Goal: Navigation & Orientation: Find specific page/section

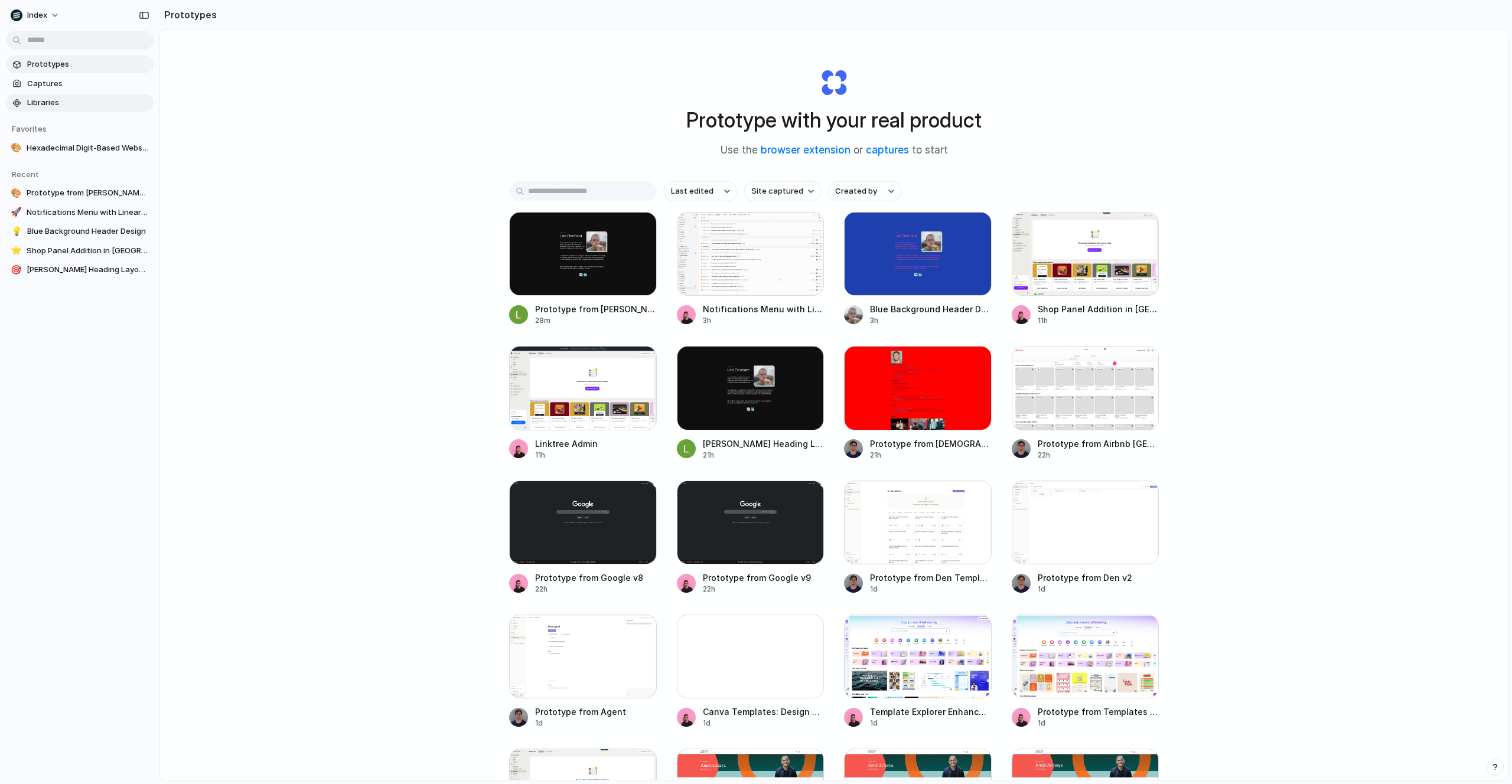
click at [64, 109] on link "Libraries" at bounding box center [79, 102] width 148 height 17
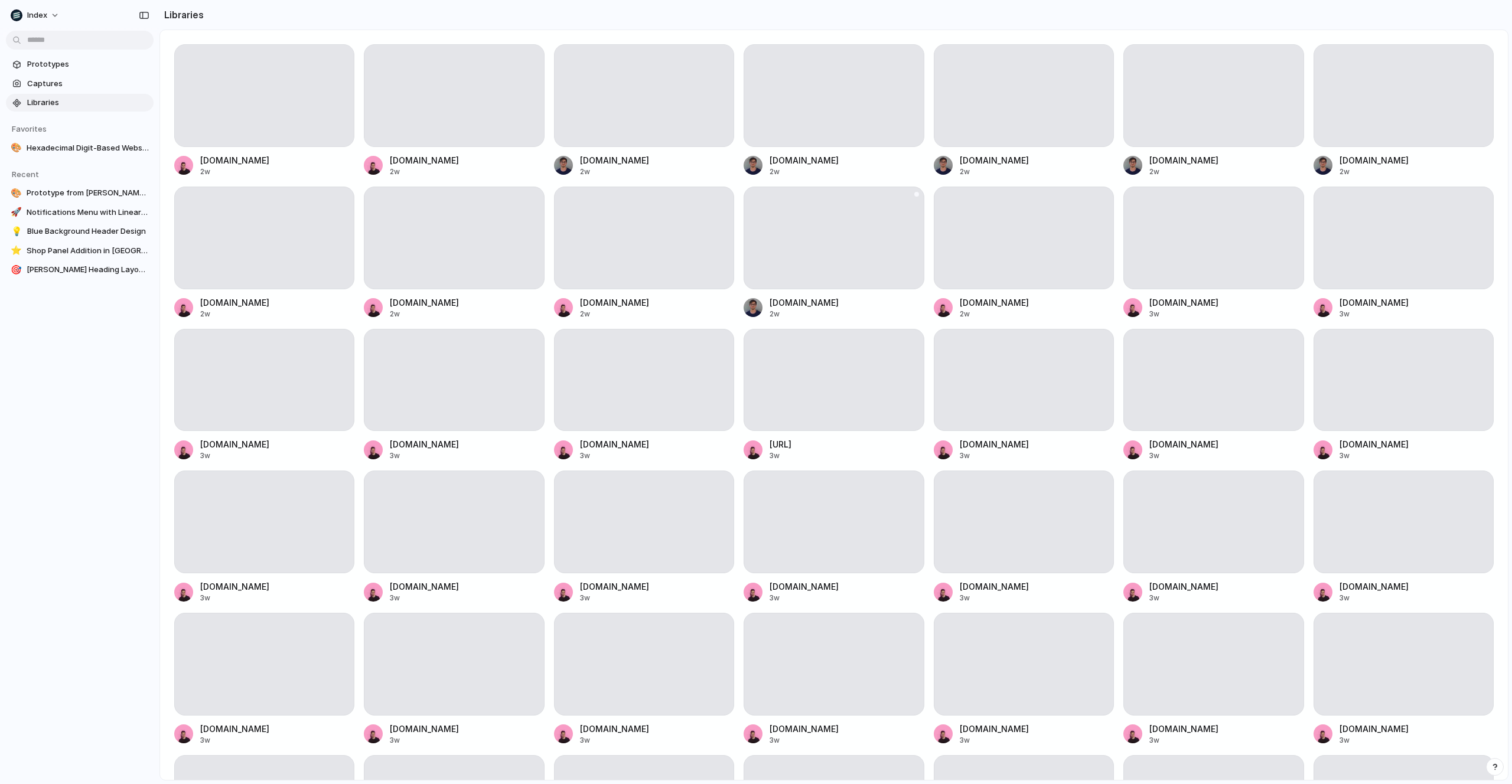
click at [791, 226] on div at bounding box center [834, 238] width 180 height 102
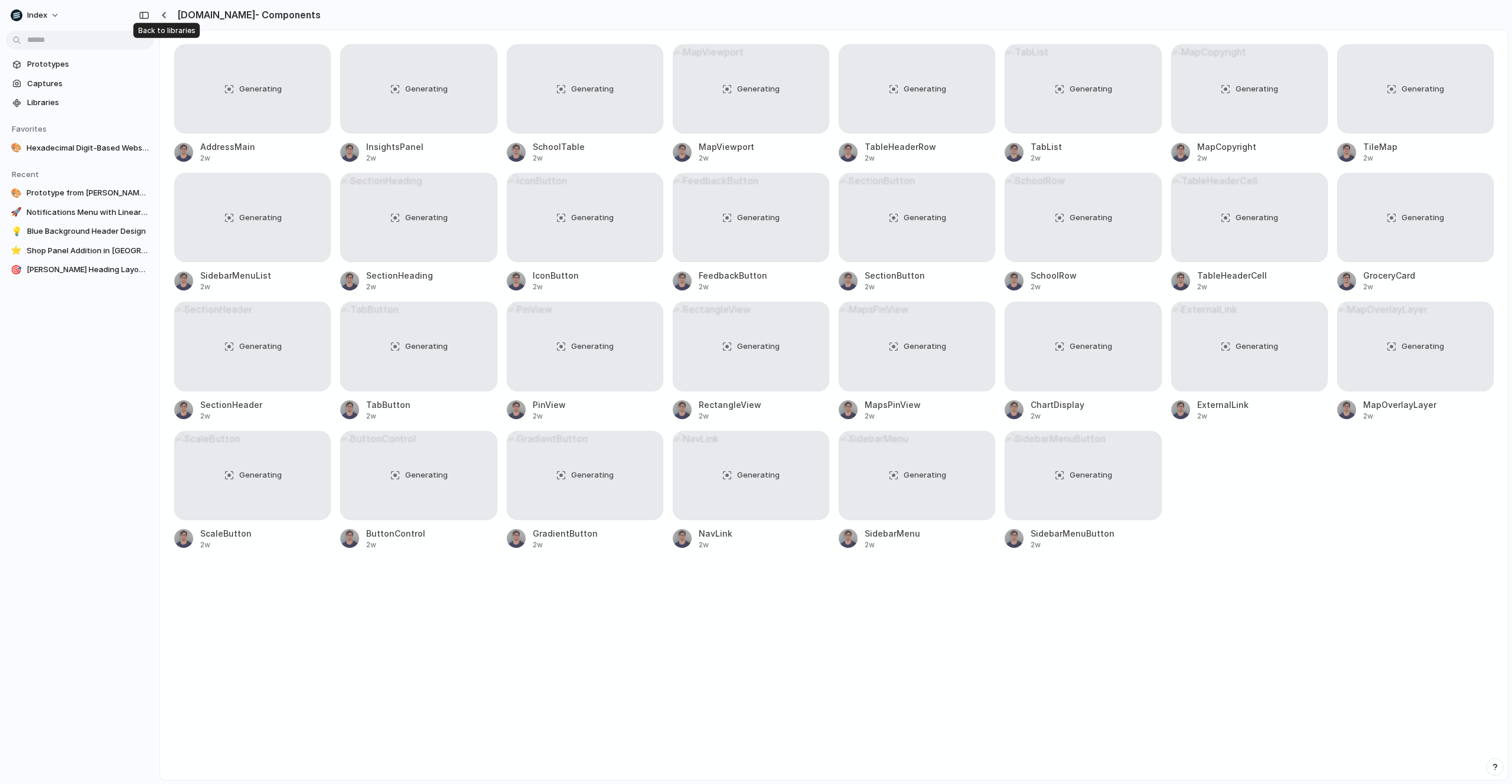
click at [162, 13] on div "button" at bounding box center [164, 15] width 6 height 6
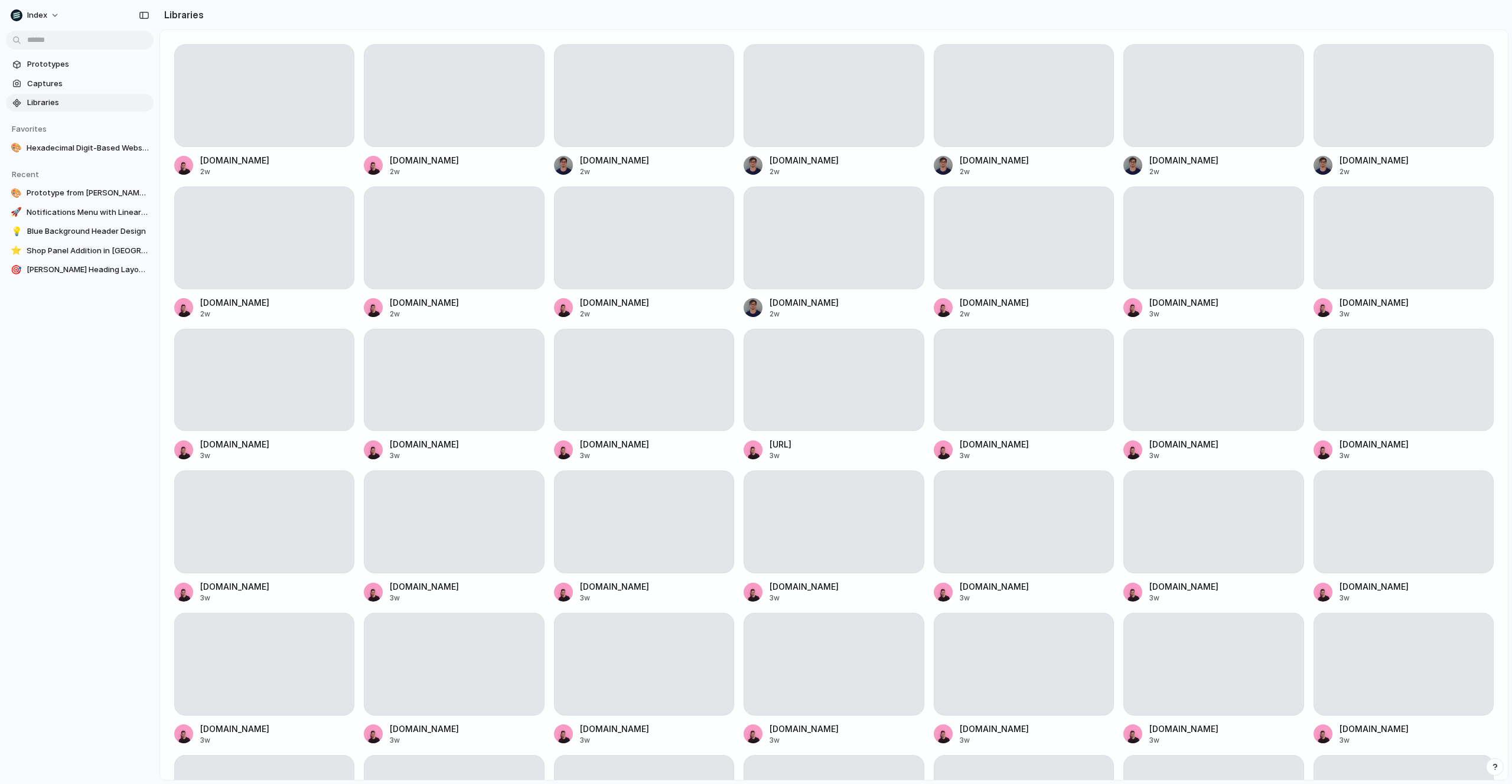
click at [102, 356] on div "Prototypes Captures Libraries Favorites 🎨 Hexadecimal Digit-Based Website Demo …" at bounding box center [79, 217] width 159 height 434
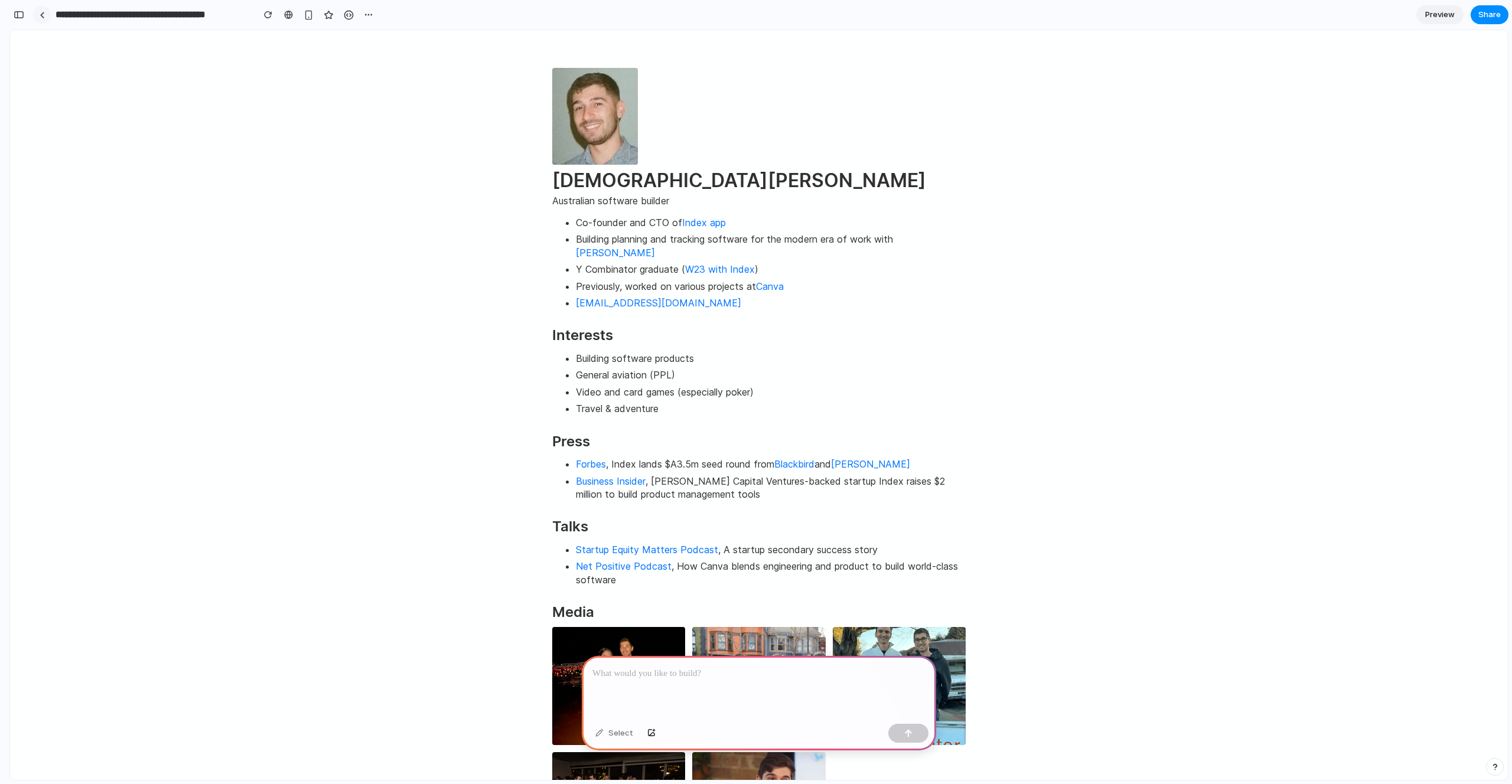
click at [43, 15] on div at bounding box center [42, 15] width 6 height 6
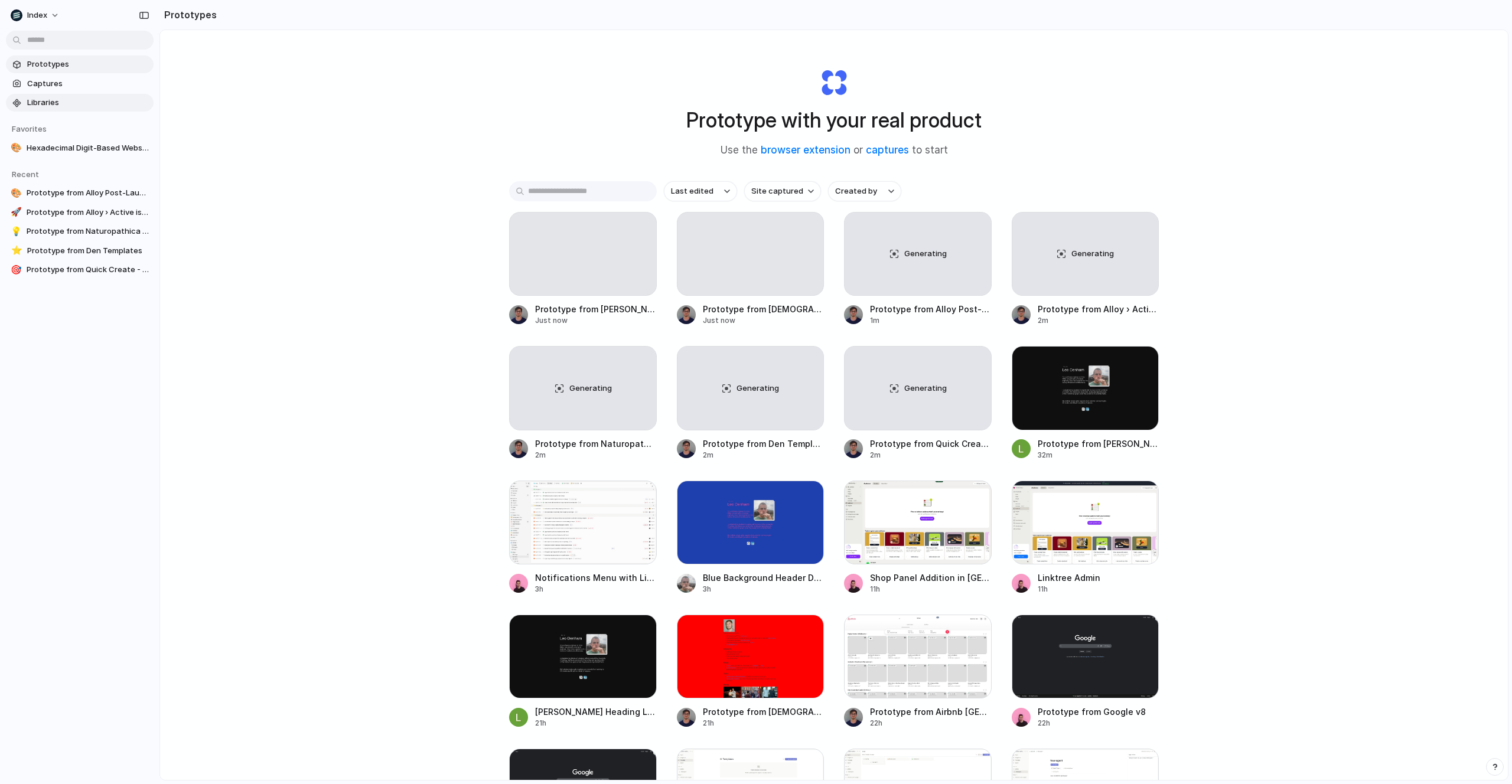
click at [80, 107] on span "Libraries" at bounding box center [88, 102] width 122 height 12
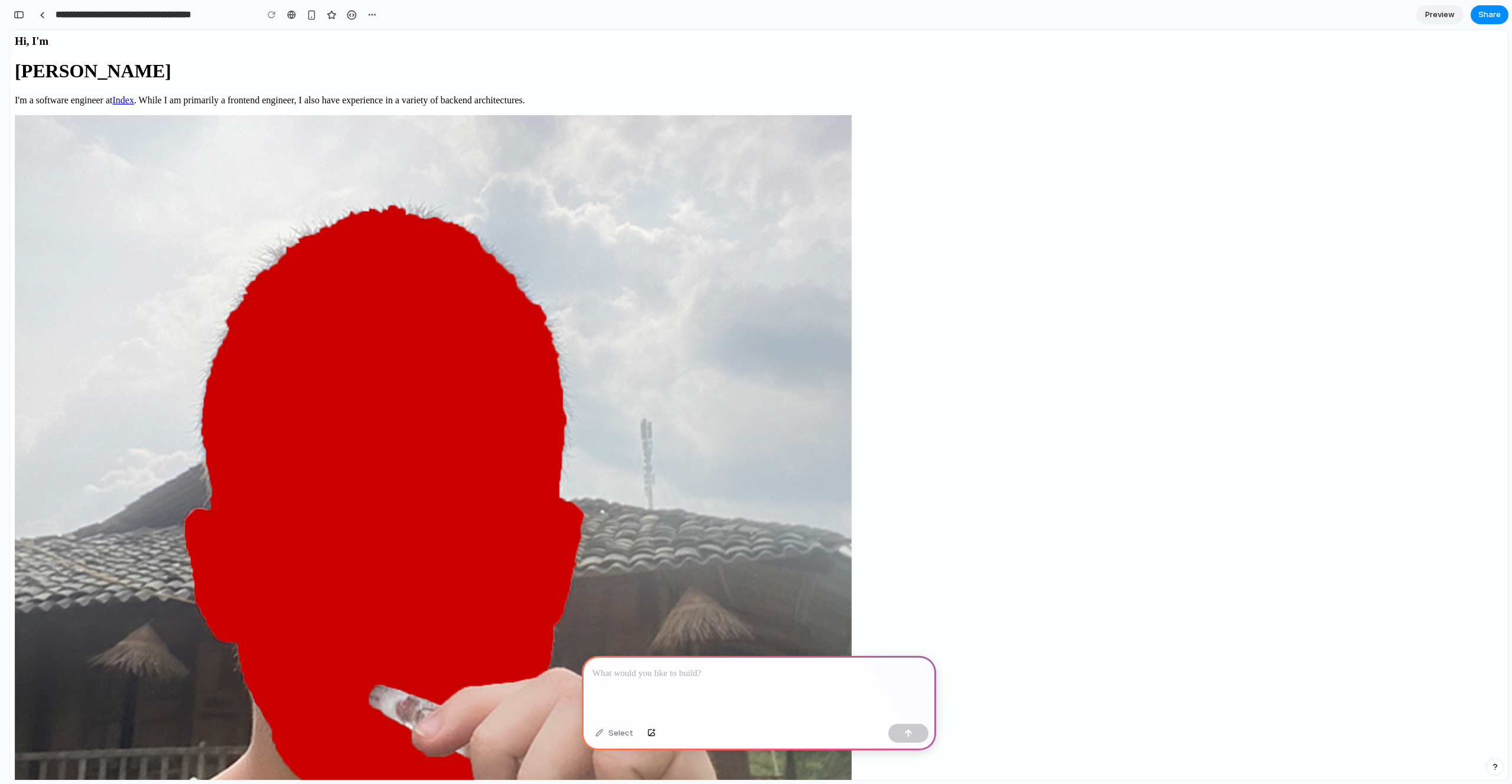
scroll to position [0, 11]
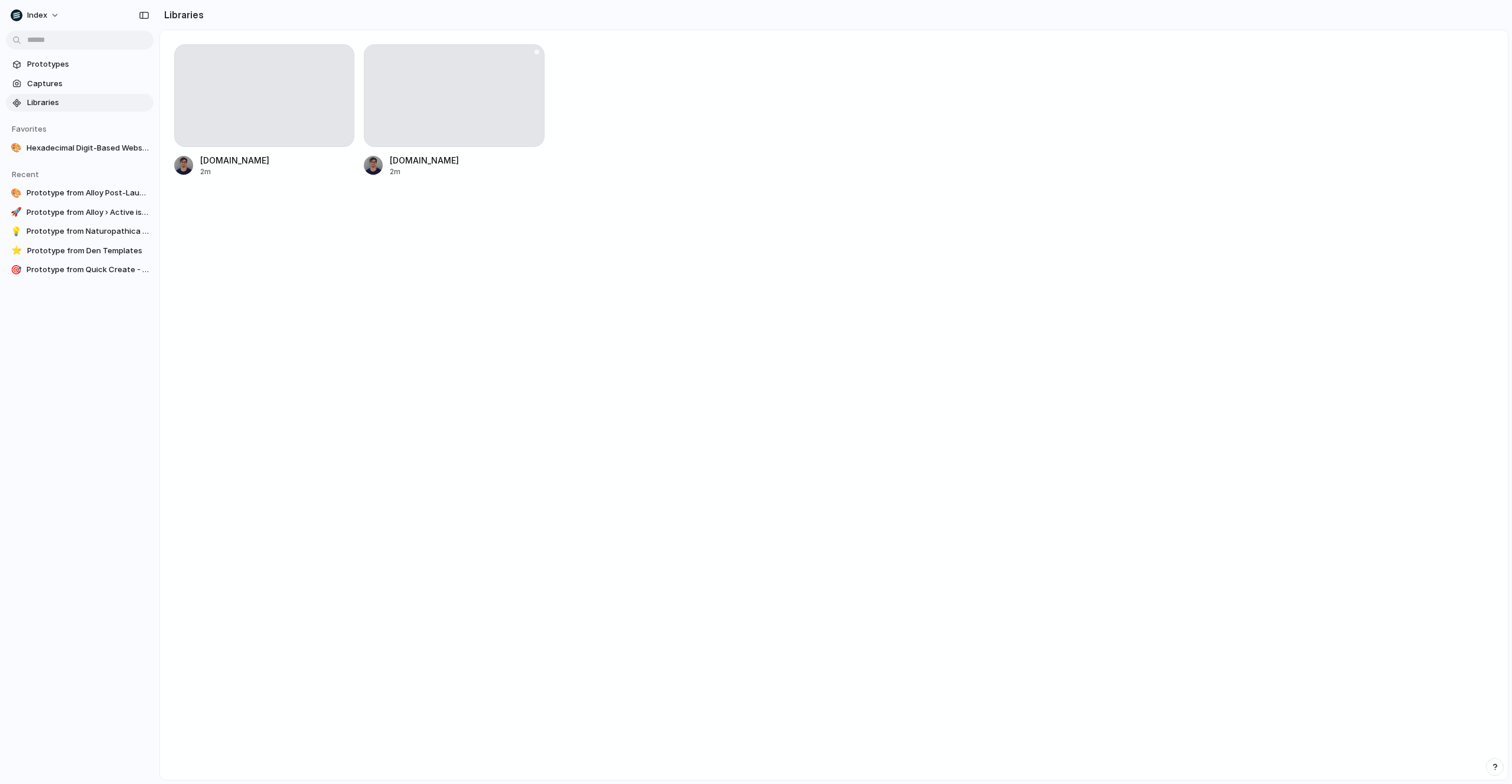
click at [426, 100] on div at bounding box center [454, 96] width 180 height 102
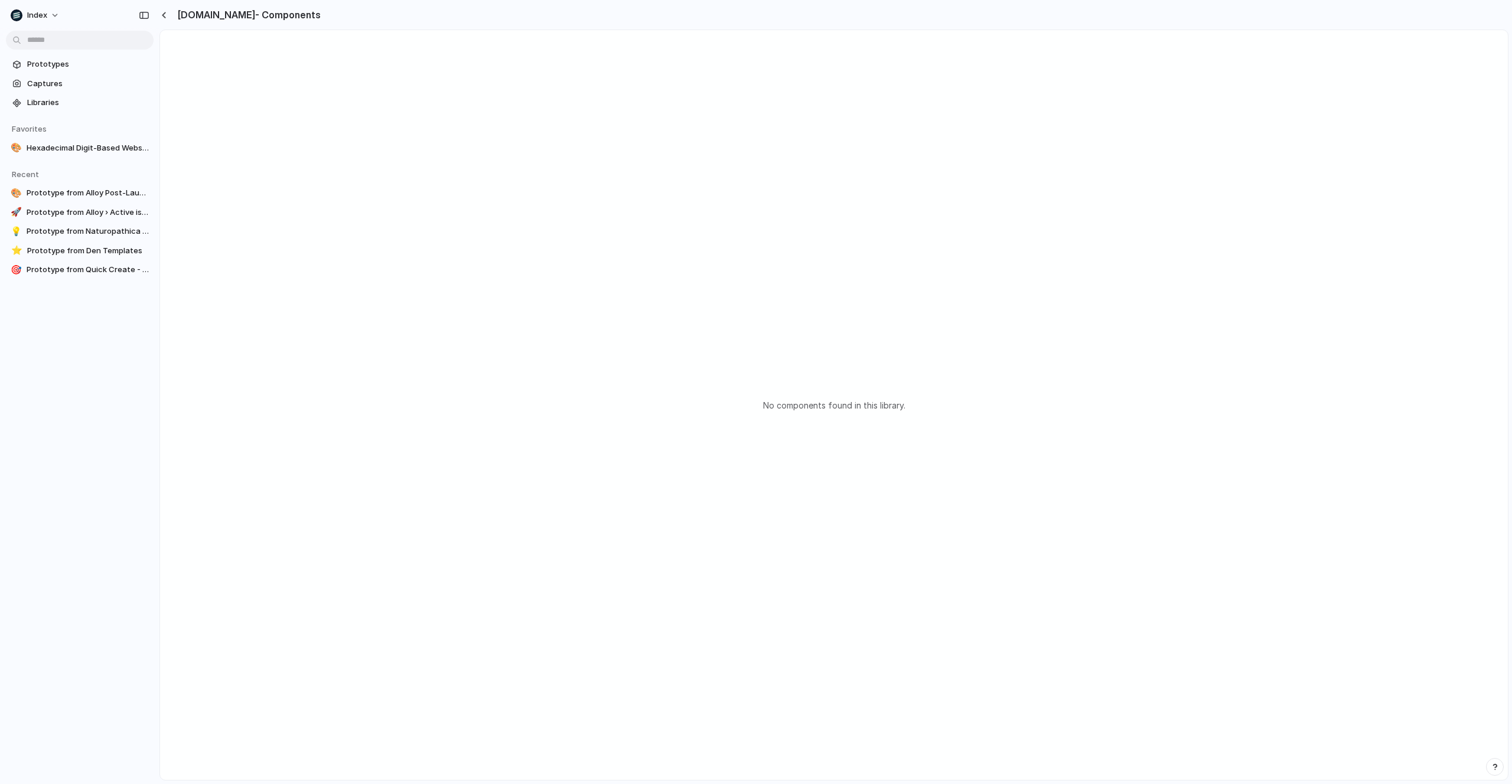
click at [171, 14] on div "leodenham.com - Components" at bounding box center [240, 14] width 161 height 14
click at [165, 19] on div at bounding box center [165, 15] width 11 height 10
click at [163, 13] on div "button" at bounding box center [164, 15] width 6 height 6
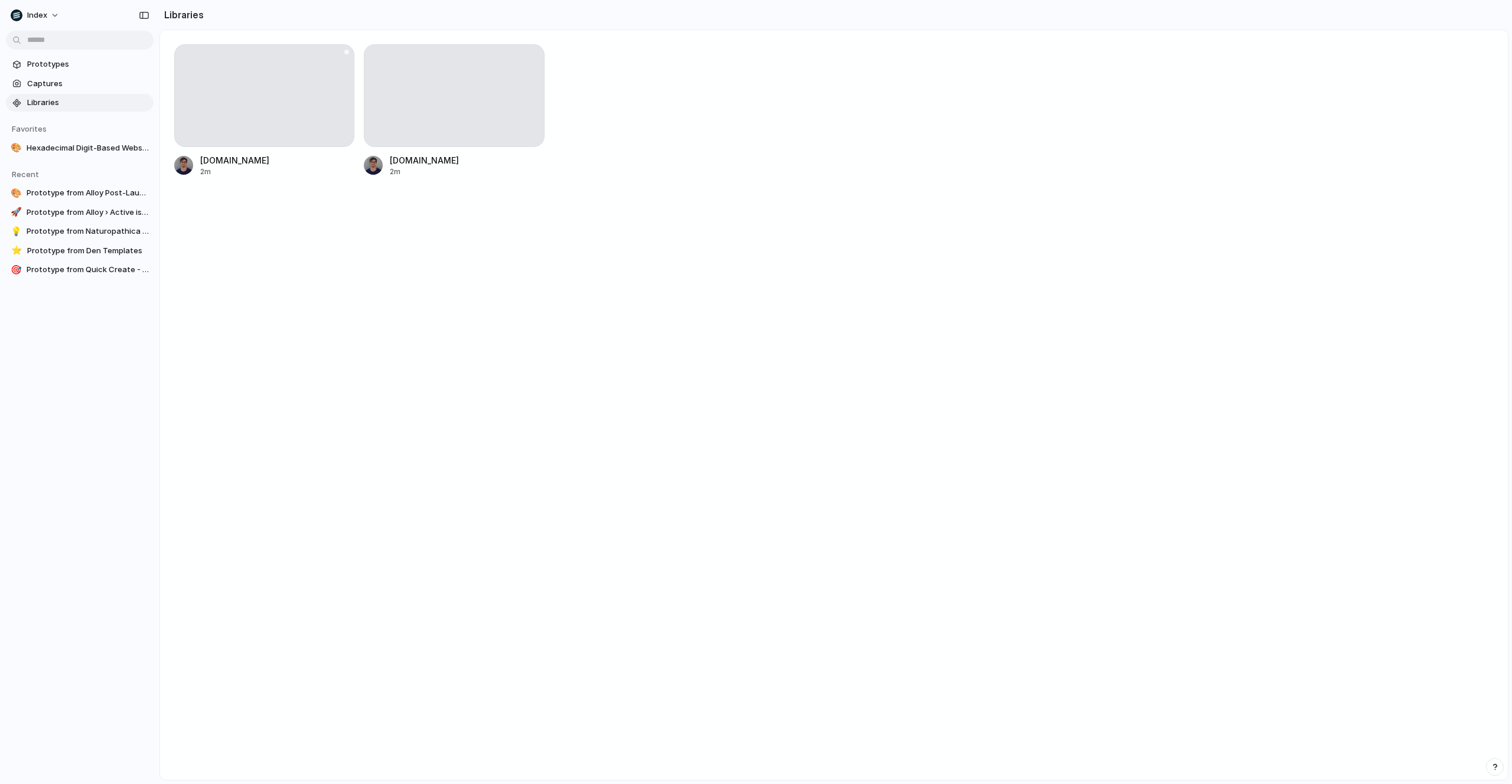
click at [276, 81] on div at bounding box center [264, 96] width 180 height 102
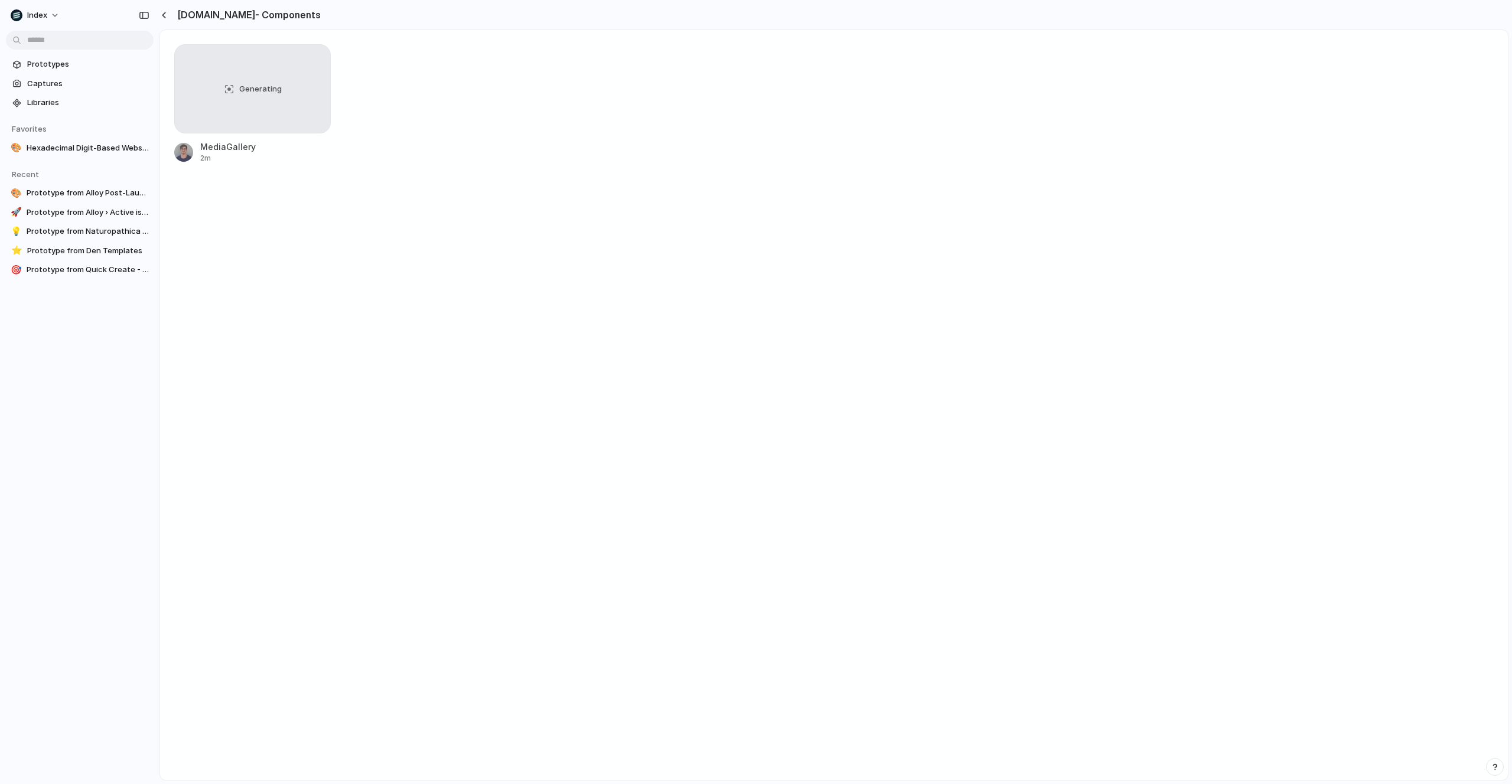
click at [382, 195] on div "Generating MediaGallery 2m" at bounding box center [834, 405] width 1348 height 750
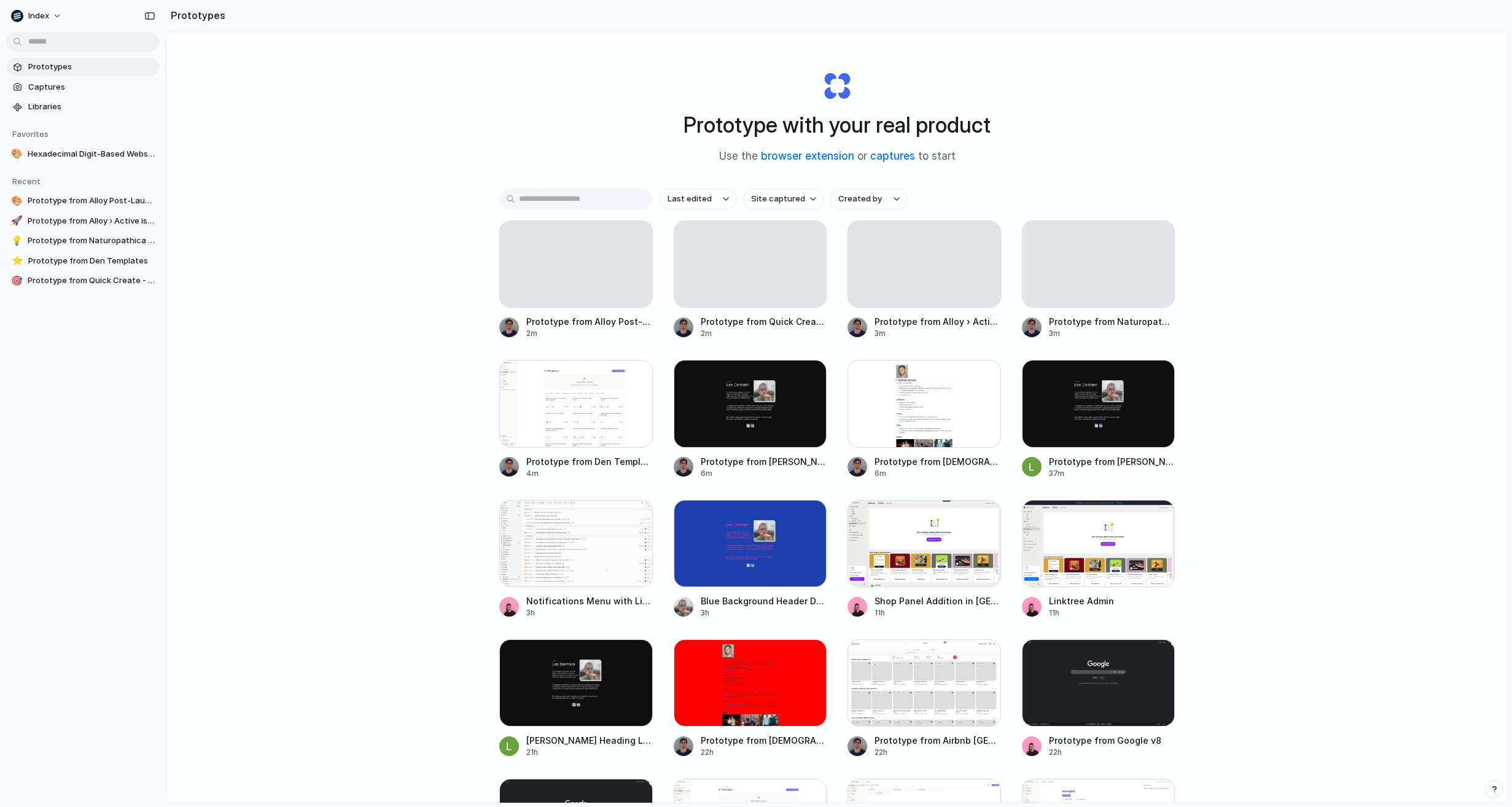
click at [304, 194] on div "Prototype with your real product Use the browser extension or captures to start…" at bounding box center [837, 449] width 1341 height 836
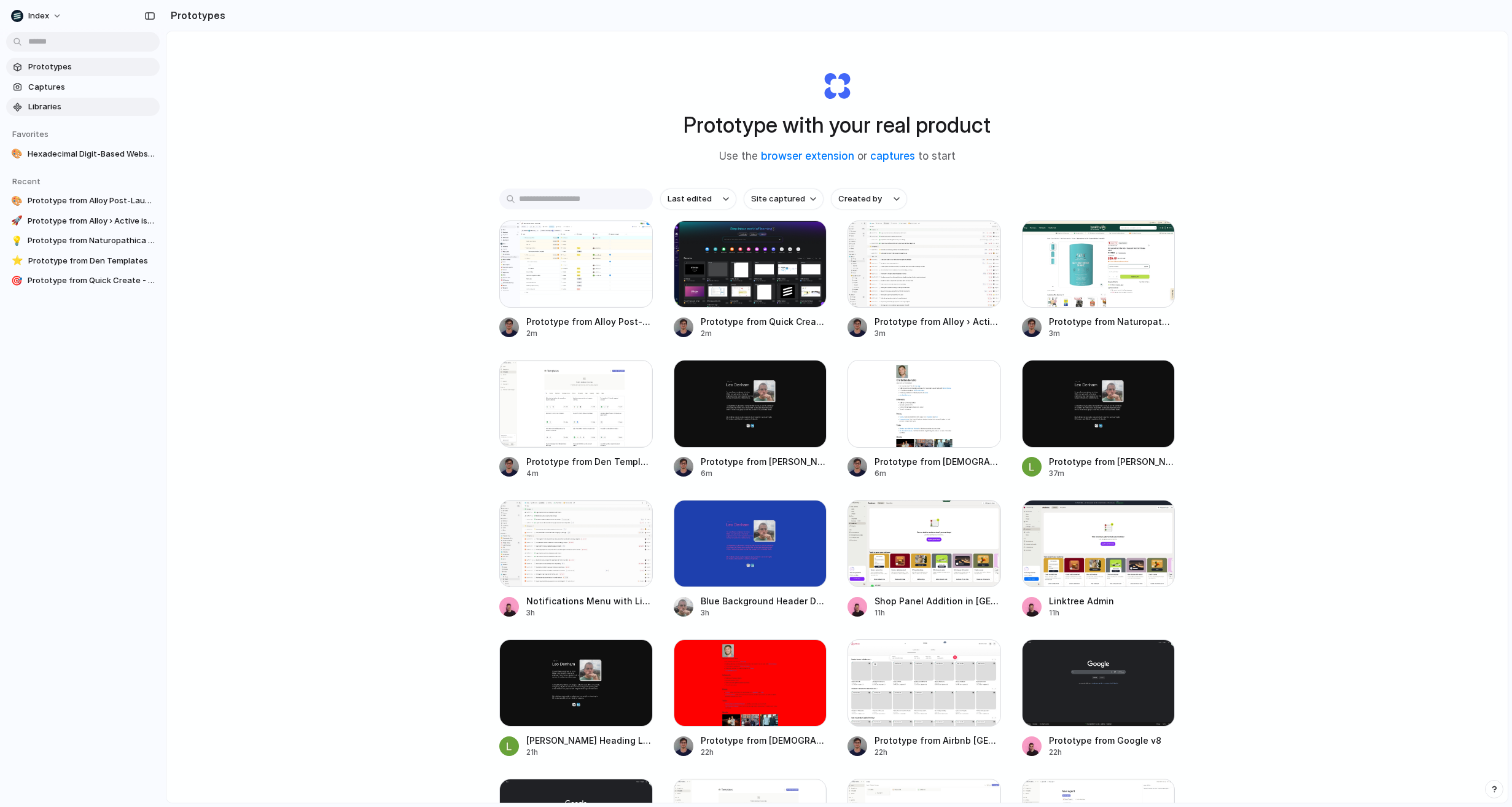
click at [47, 108] on span "Libraries" at bounding box center [91, 107] width 127 height 12
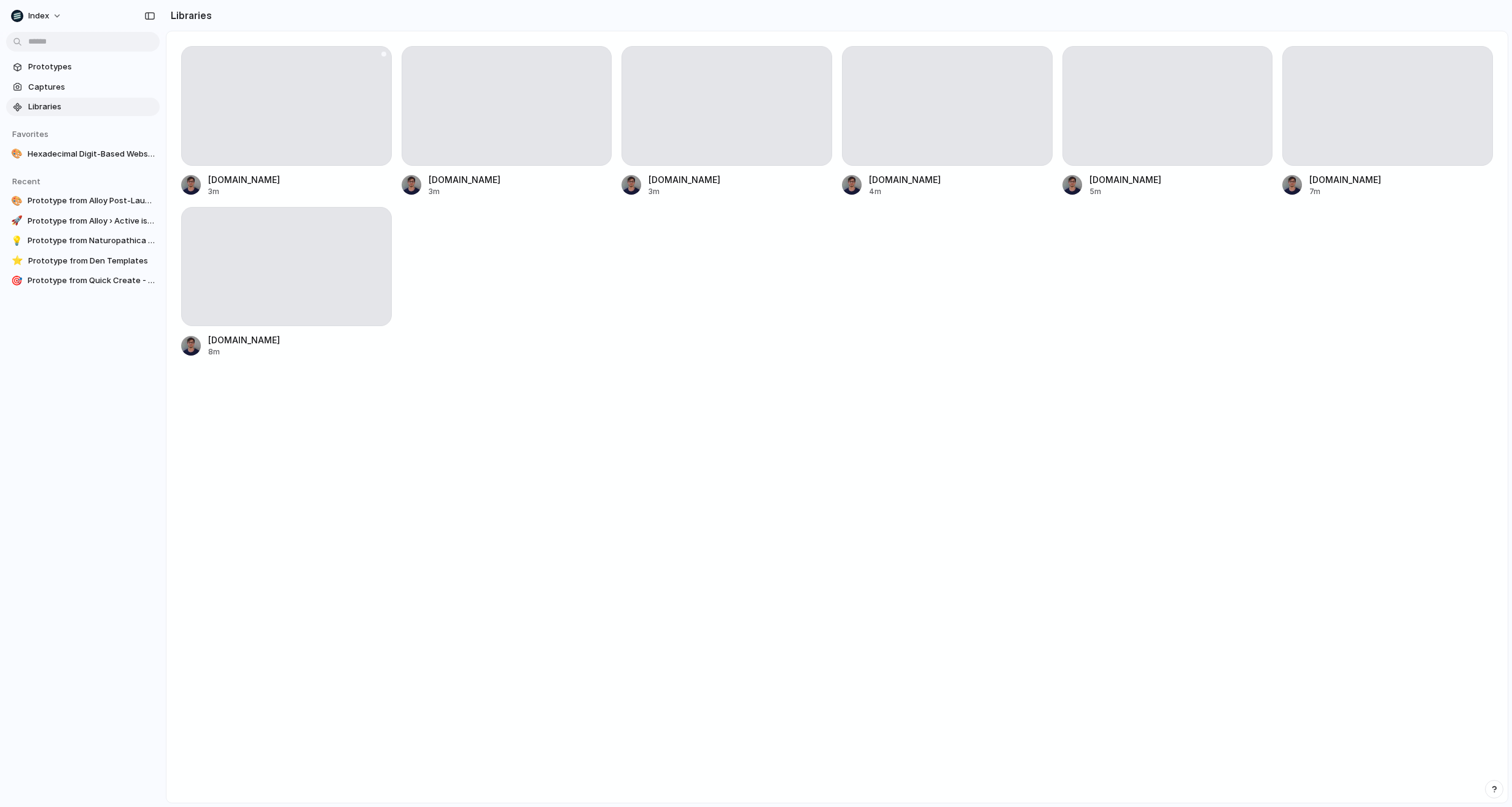
click at [298, 99] on div at bounding box center [287, 106] width 211 height 120
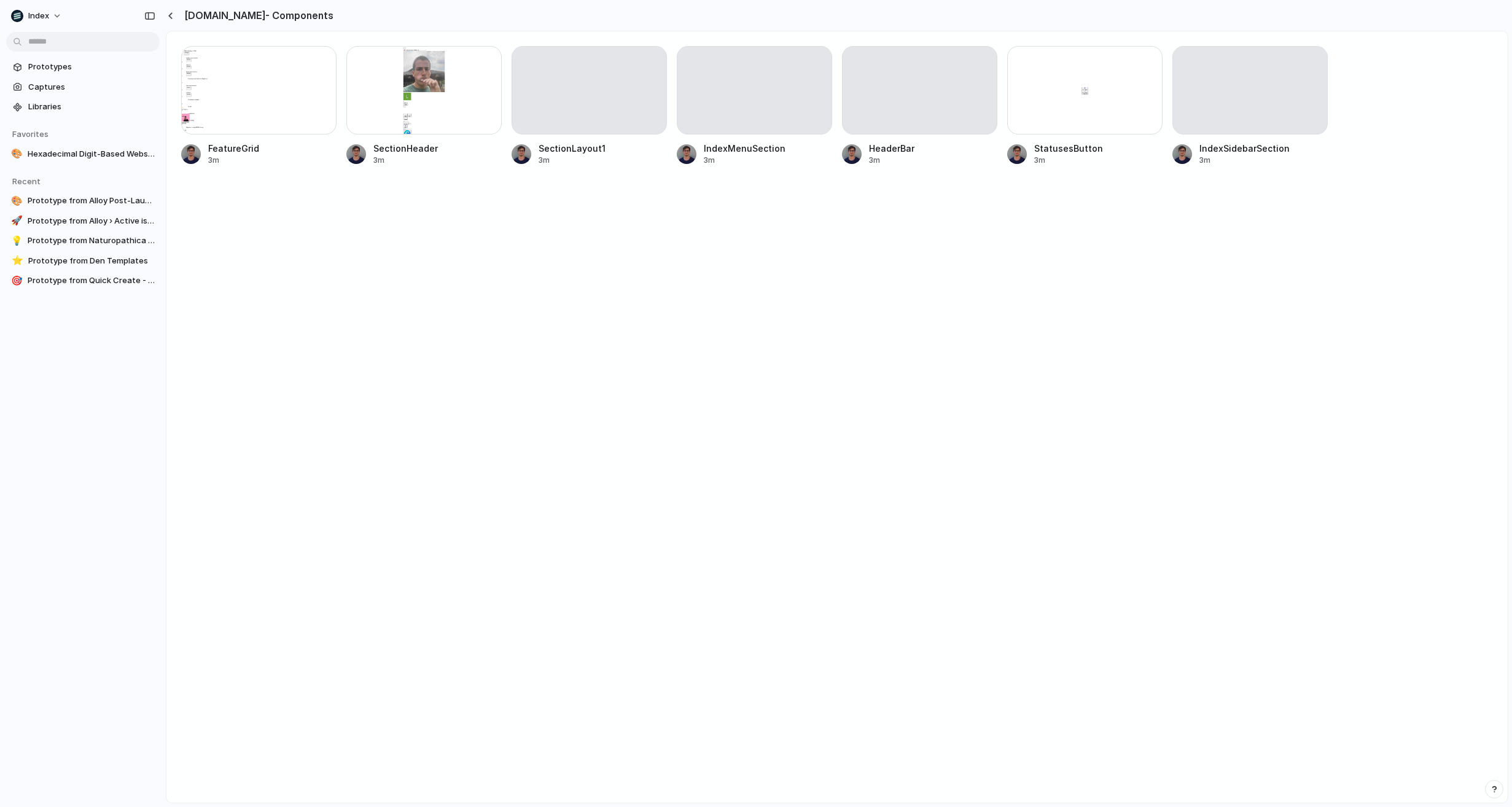
click at [418, 54] on div at bounding box center [424, 90] width 155 height 88
click at [257, 111] on div at bounding box center [259, 90] width 155 height 88
click at [168, 14] on div "button" at bounding box center [170, 16] width 6 height 6
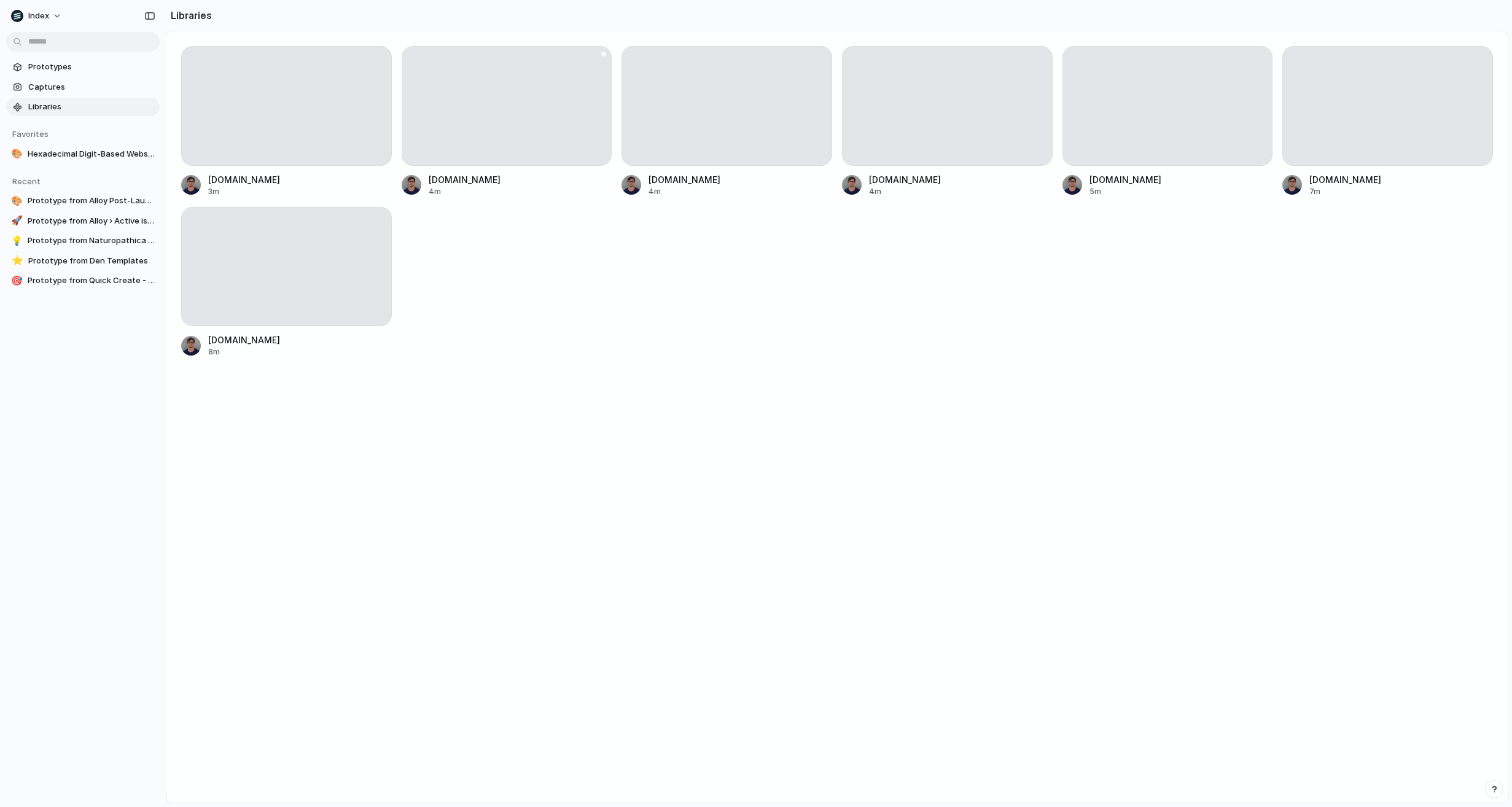
click at [476, 126] on div at bounding box center [507, 106] width 211 height 120
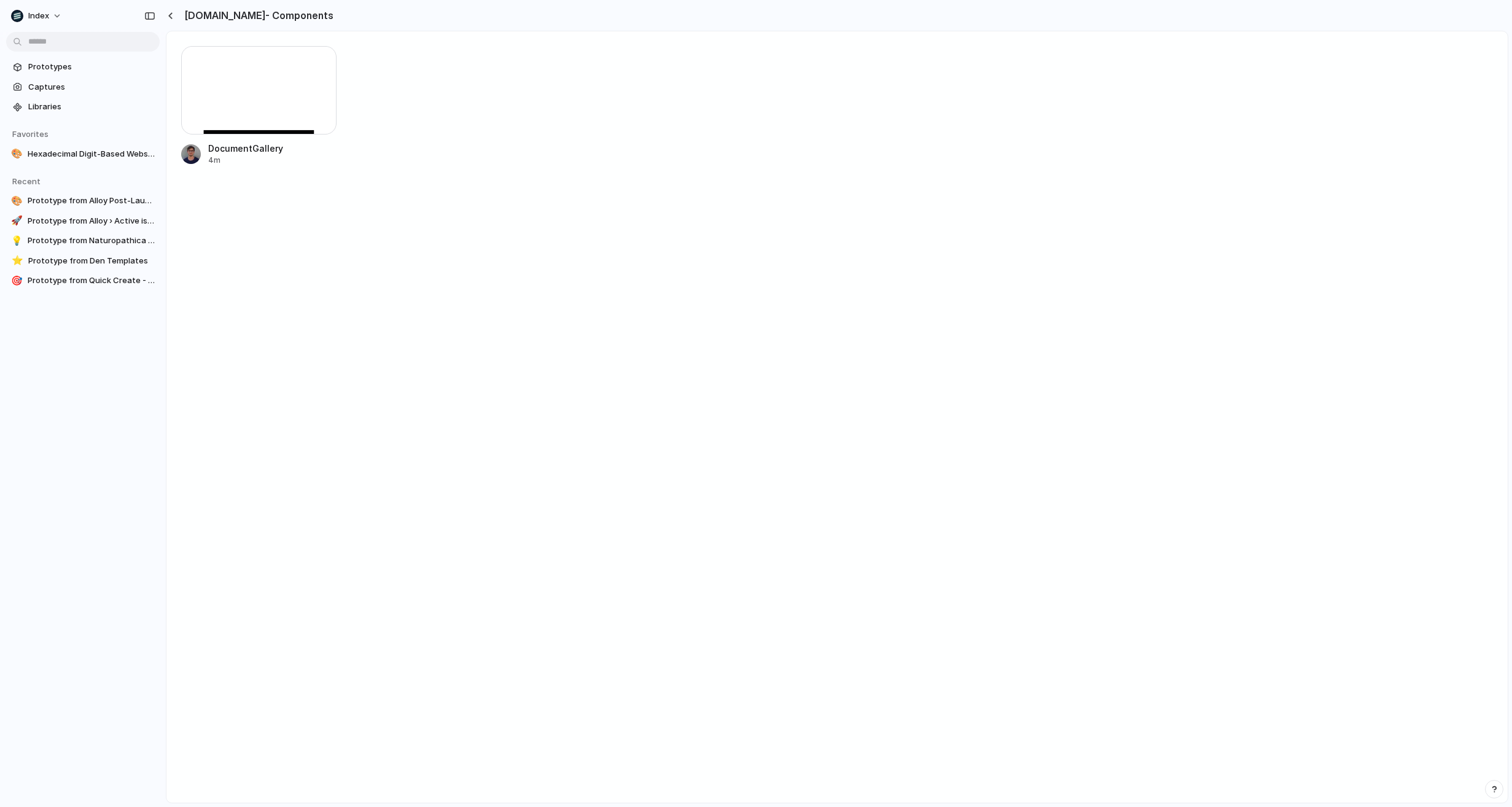
click at [290, 107] on div at bounding box center [259, 90] width 155 height 88
click at [167, 14] on button "button" at bounding box center [170, 16] width 9 height 10
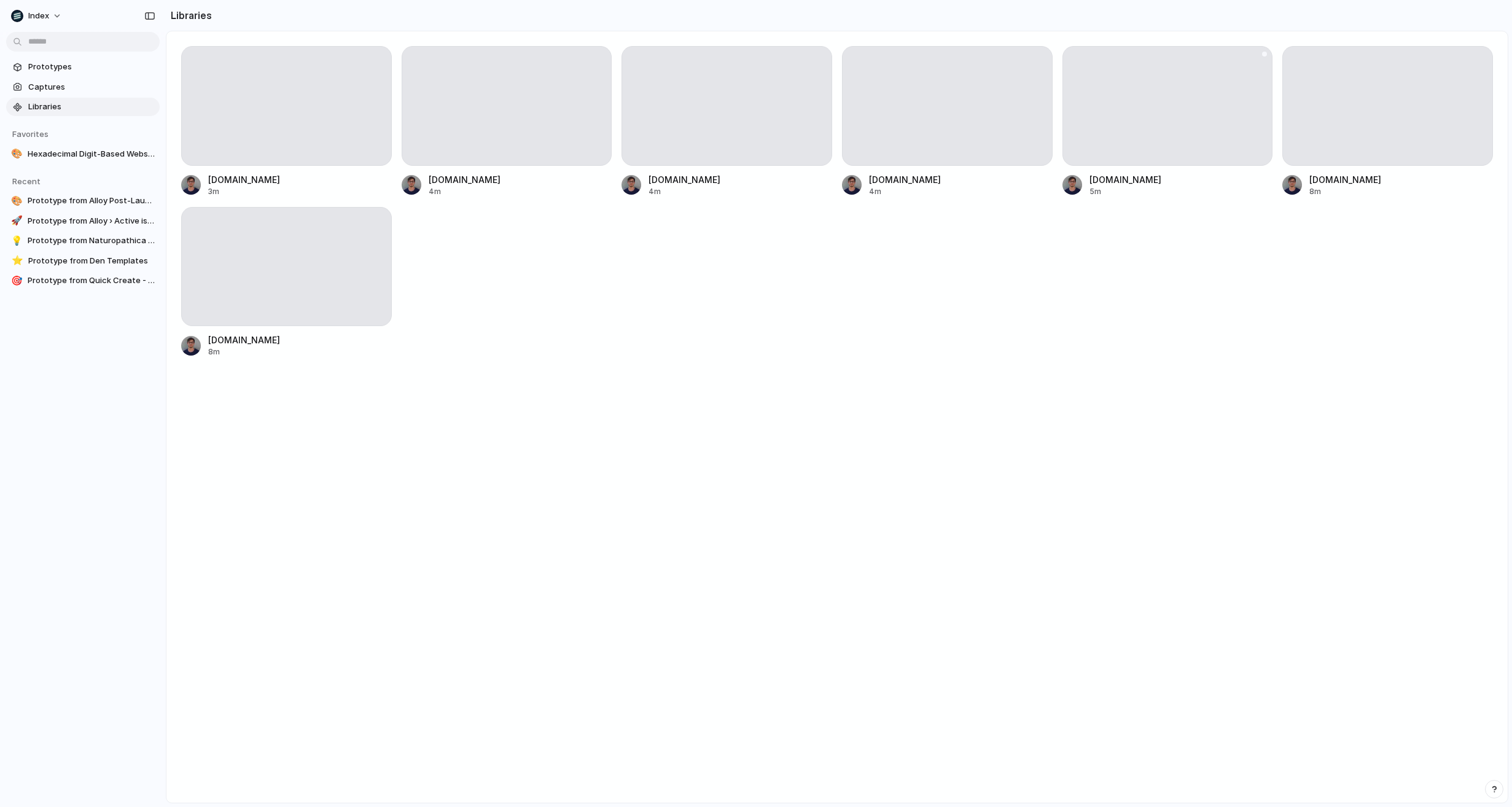
click at [1144, 129] on div at bounding box center [1168, 106] width 211 height 120
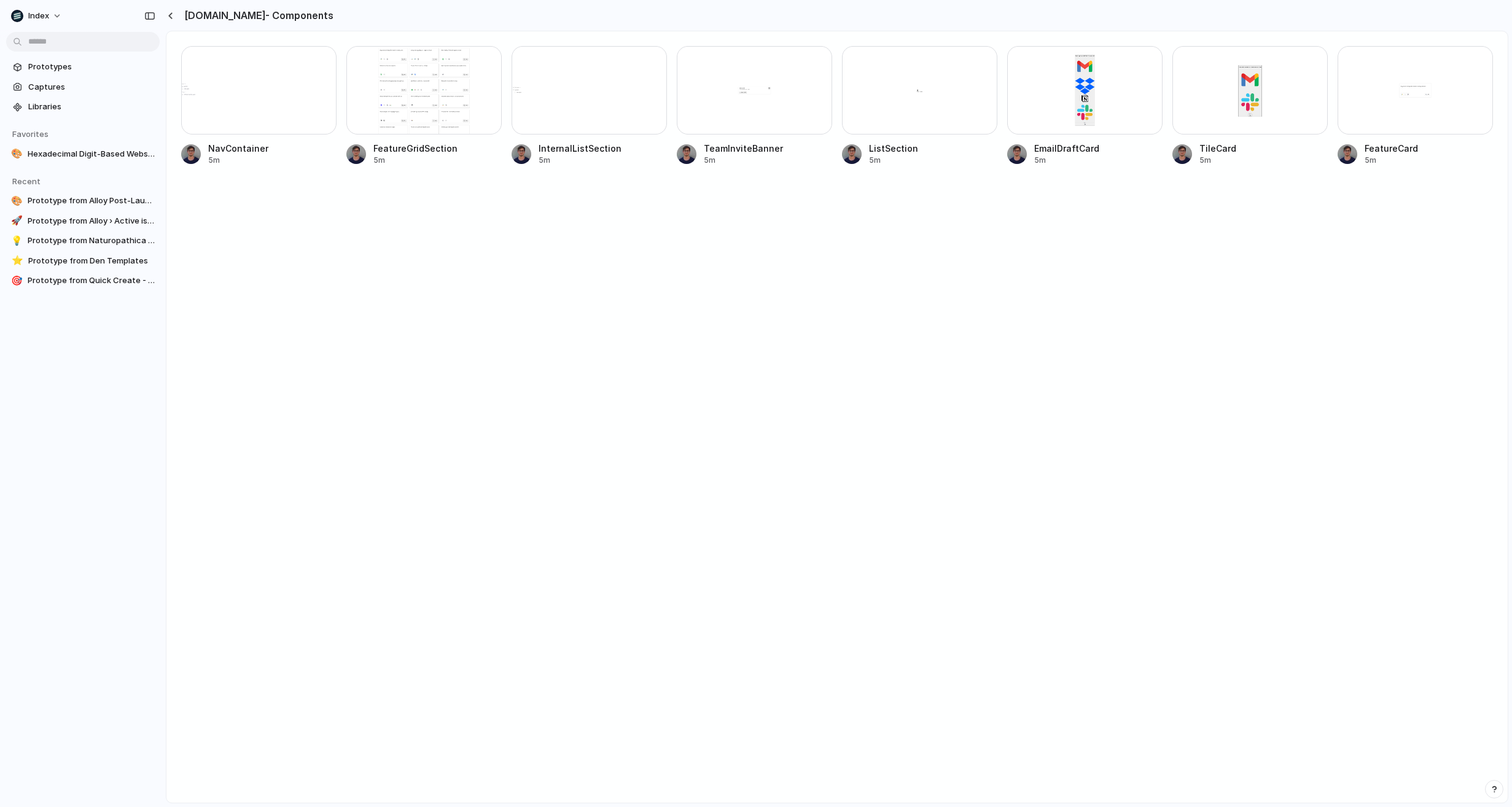
click at [400, 118] on div at bounding box center [424, 90] width 155 height 88
